Goal: Information Seeking & Learning: Find specific fact

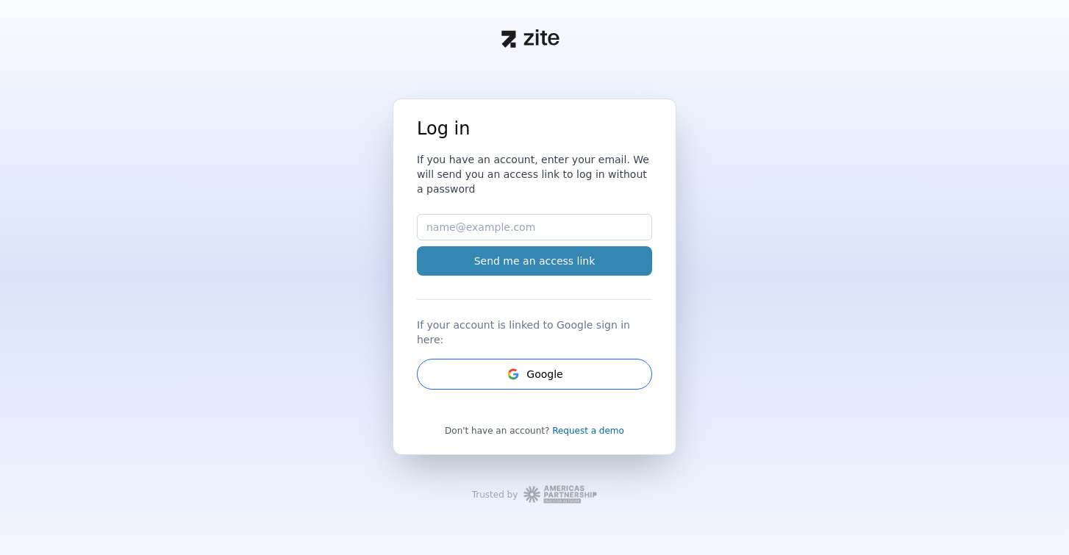
click at [518, 271] on button "Send me an access link" at bounding box center [534, 260] width 235 height 29
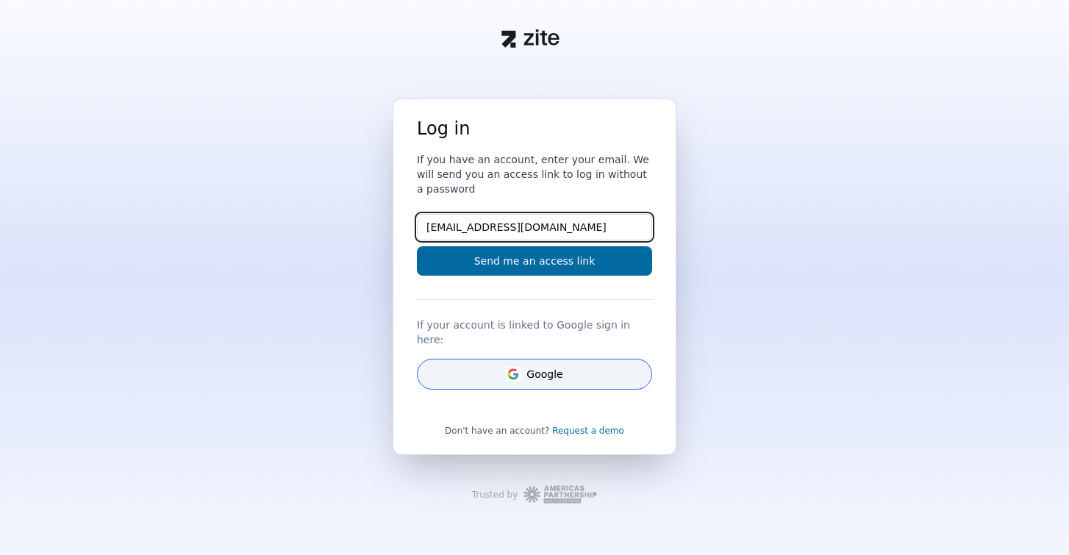
type input "[EMAIL_ADDRESS][DOMAIN_NAME]"
click at [543, 370] on button "Google" at bounding box center [534, 374] width 235 height 31
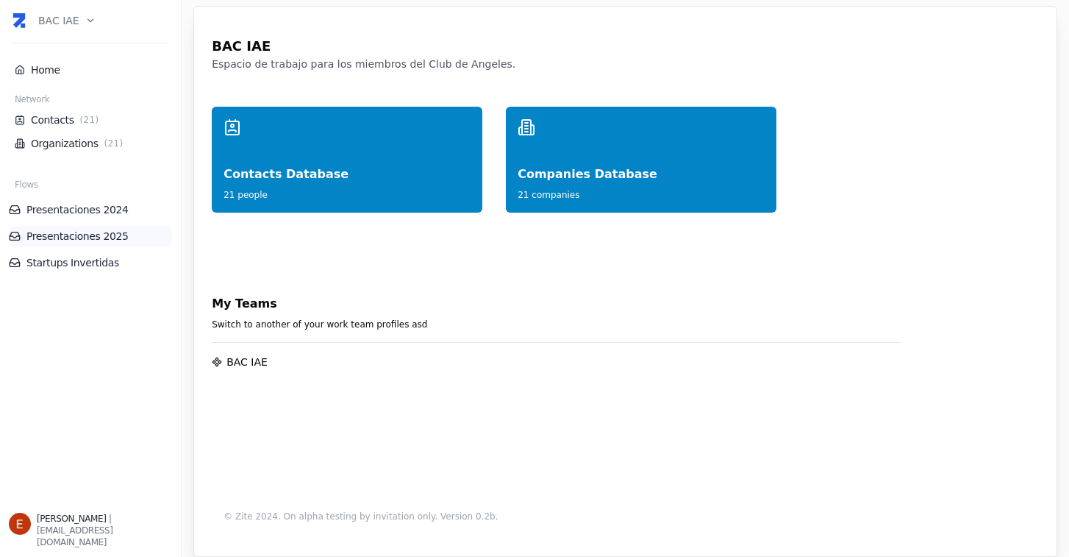
click at [88, 235] on link "Presentaciones 2025" at bounding box center [90, 236] width 163 height 15
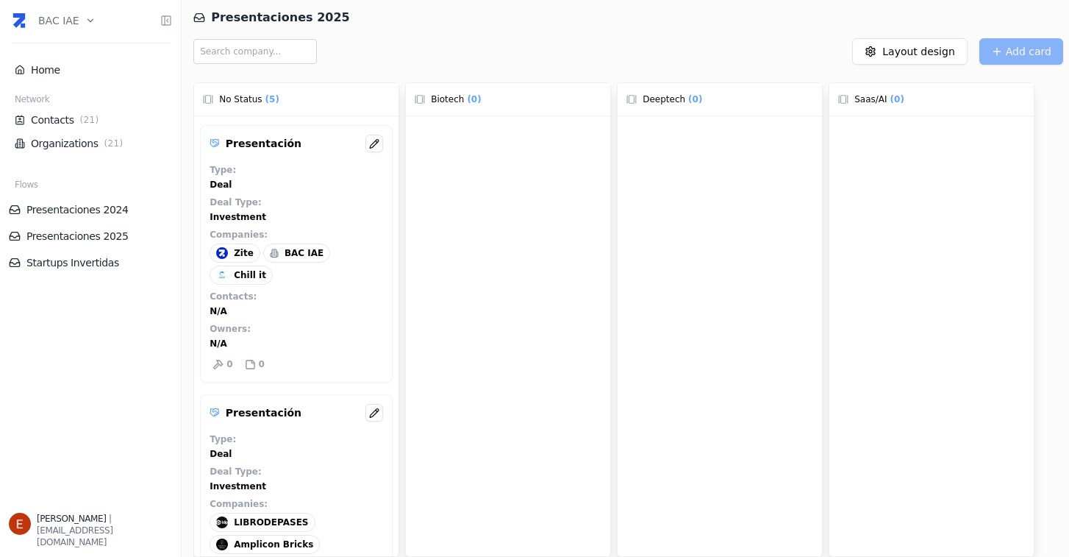
click at [291, 57] on input "text" at bounding box center [255, 51] width 124 height 25
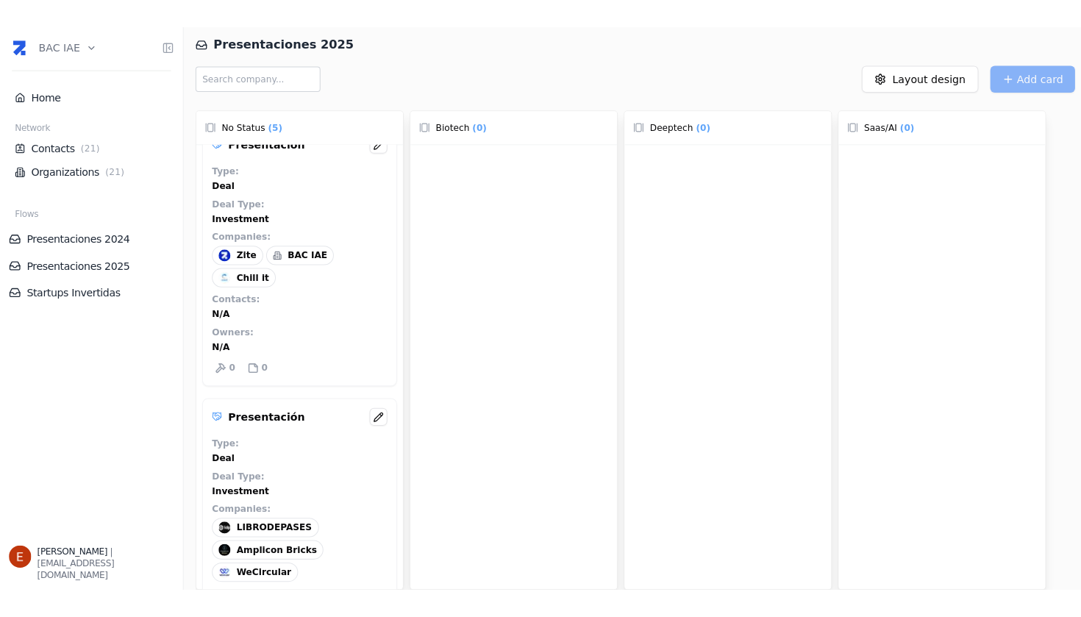
scroll to position [26, 0]
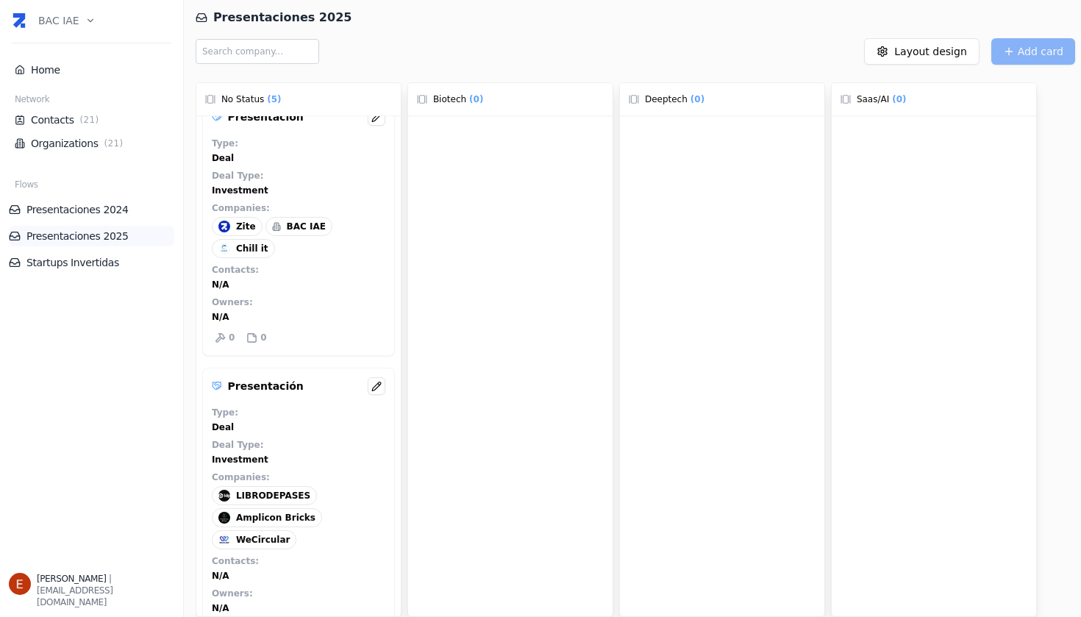
click at [70, 236] on link "Presentaciones 2025" at bounding box center [91, 236] width 165 height 15
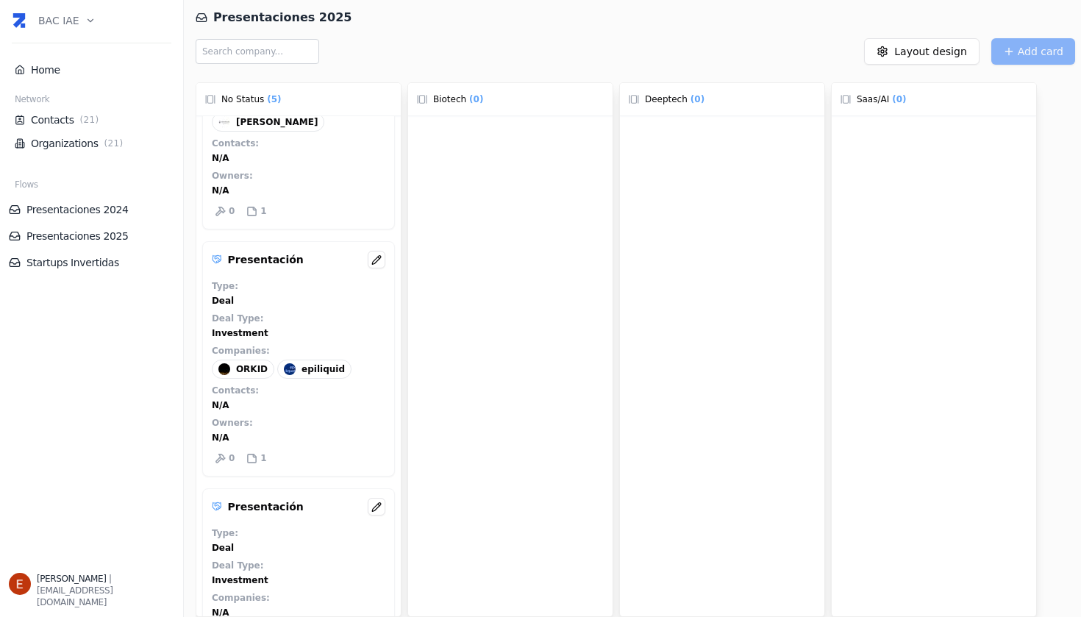
scroll to position [702, 0]
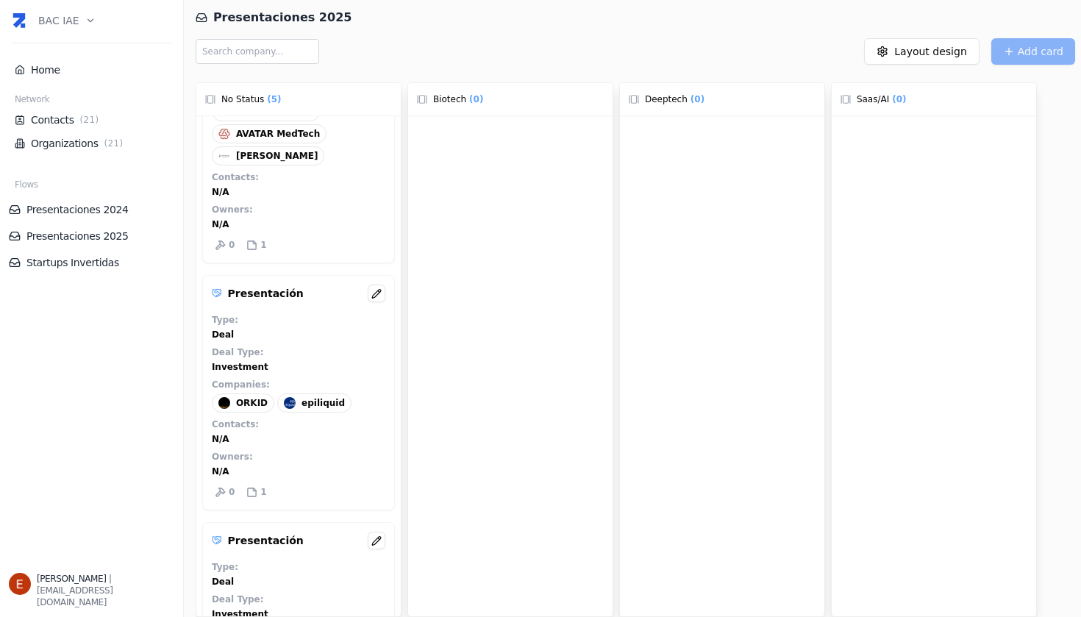
click at [268, 294] on p "Presentación" at bounding box center [266, 293] width 76 height 15
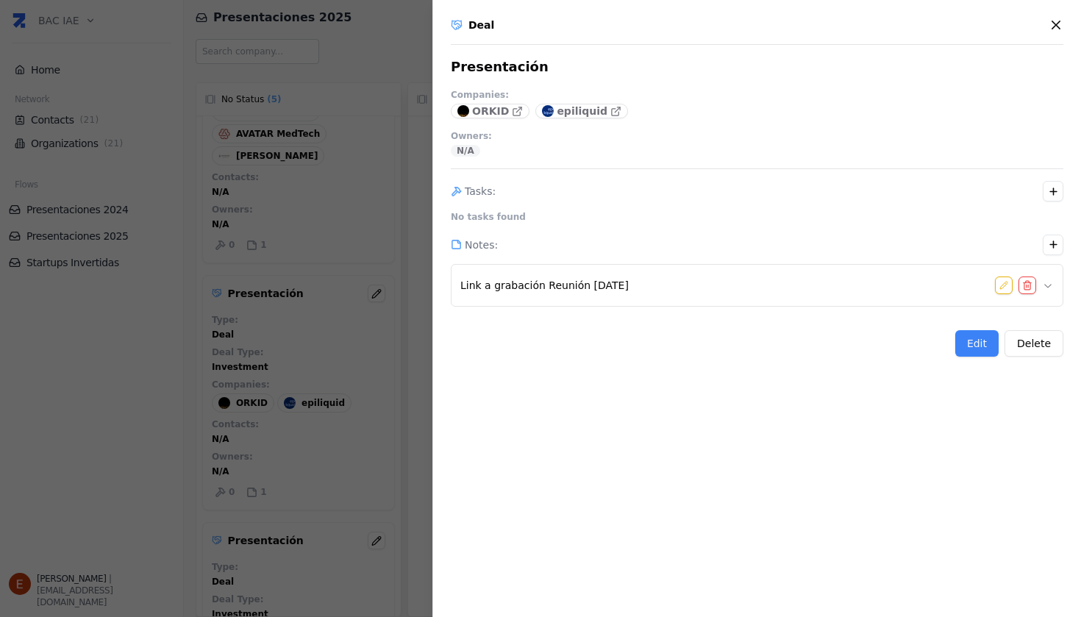
click at [1055, 22] on icon "button" at bounding box center [1056, 25] width 15 height 15
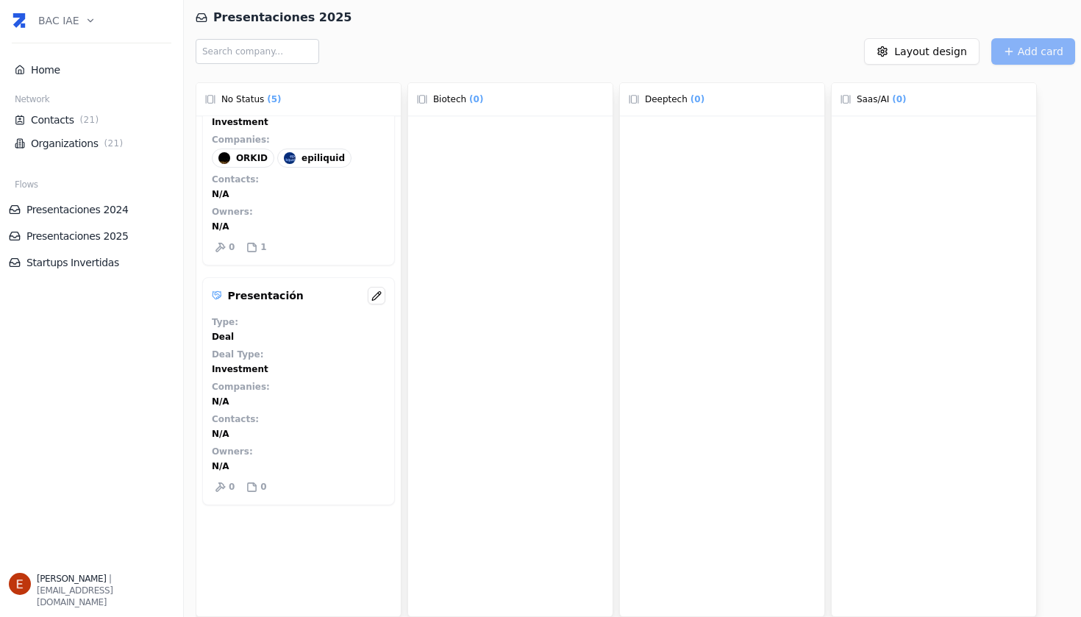
scroll to position [958, 0]
click at [371, 291] on icon at bounding box center [376, 296] width 10 height 11
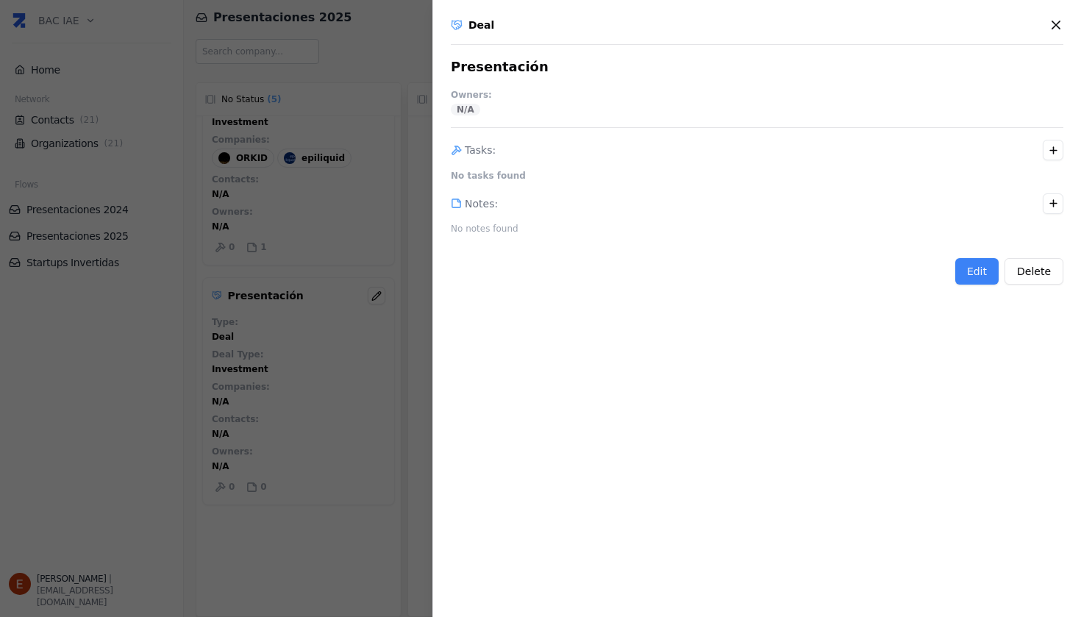
click at [1054, 21] on icon "button" at bounding box center [1056, 25] width 15 height 15
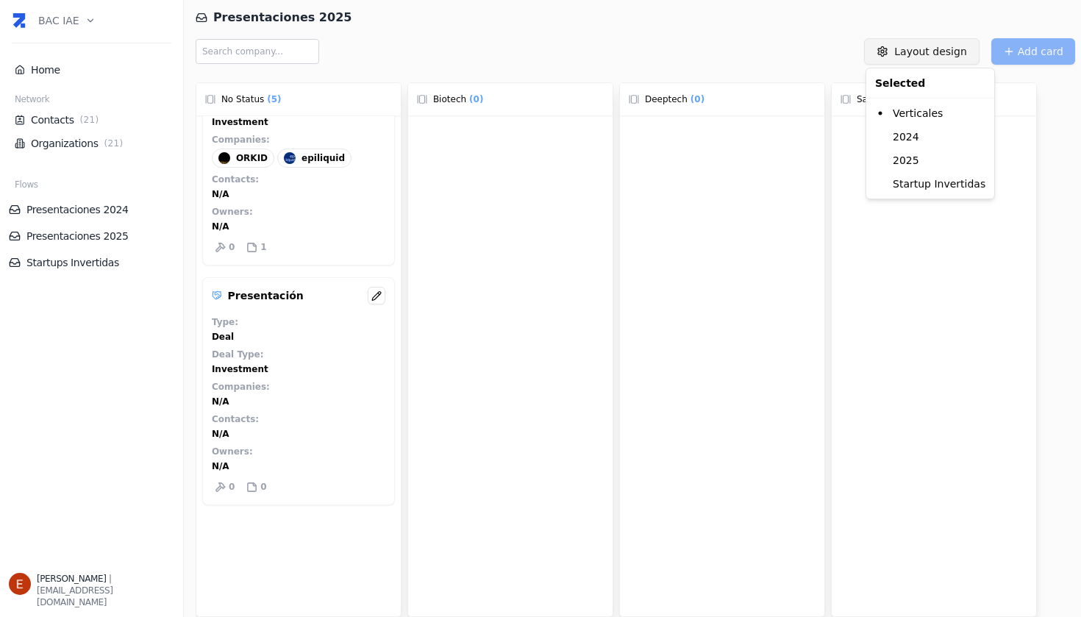
click at [940, 51] on html "BAC IAE Home Network Contacts ( 21 ) Organizations ( 21 ) Flows Presentaciones …" at bounding box center [540, 308] width 1081 height 617
click at [909, 157] on div "2025" at bounding box center [930, 161] width 122 height 24
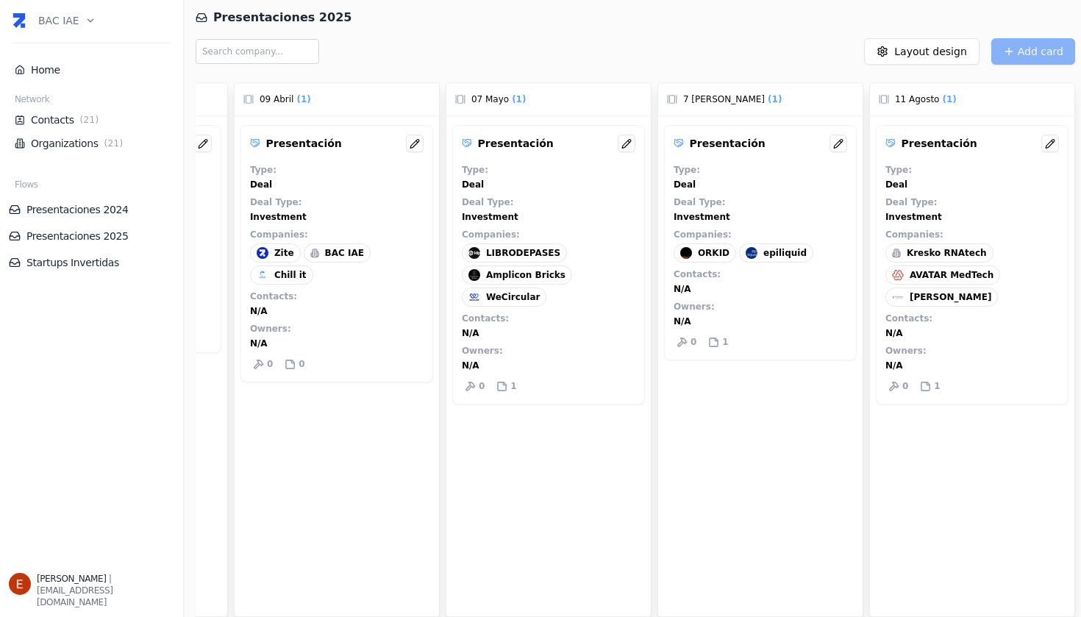
scroll to position [0, 0]
click at [916, 146] on p "Presentación" at bounding box center [940, 143] width 76 height 15
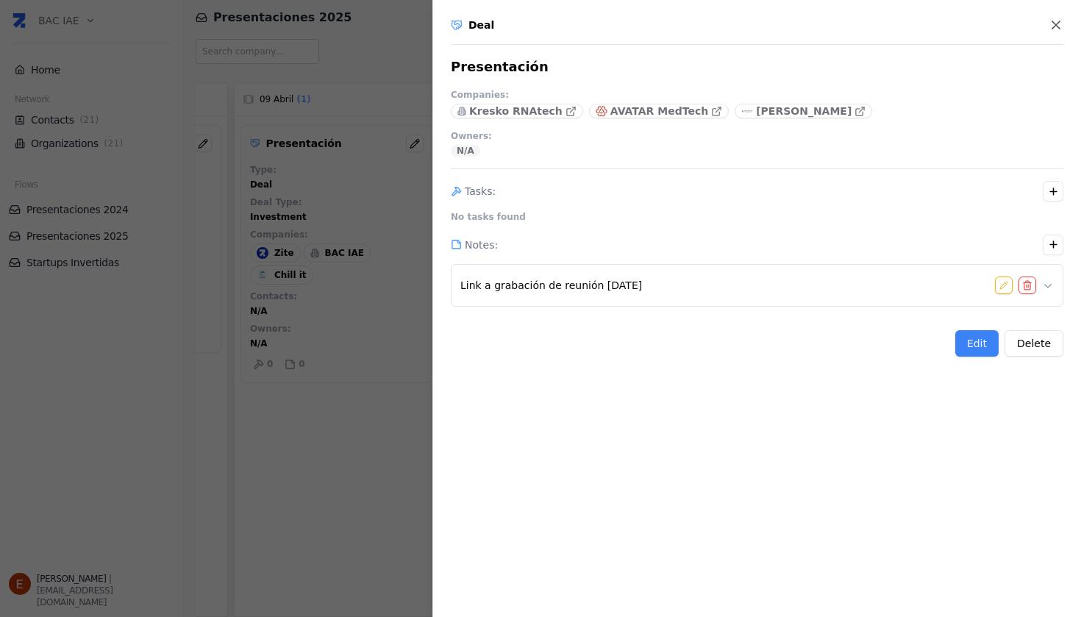
click at [615, 286] on span "Link a grabación de reunión [DATE]" at bounding box center [551, 285] width 182 height 15
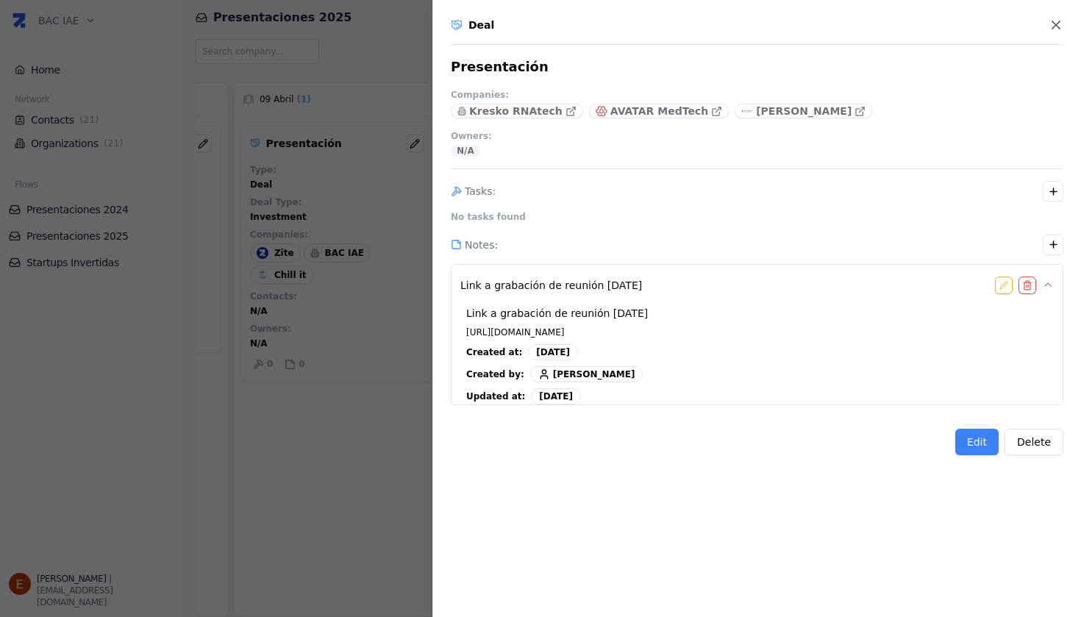
drag, startPoint x: 468, startPoint y: 331, endPoint x: 745, endPoint y: 331, distance: 277.3
click at [745, 331] on div "Link a grabación de reunión [DATE] [URL][DOMAIN_NAME] Created at : [DATE] Creat…" at bounding box center [757, 366] width 594 height 132
copy span "[URL][DOMAIN_NAME]"
